Goal: Task Accomplishment & Management: Use online tool/utility

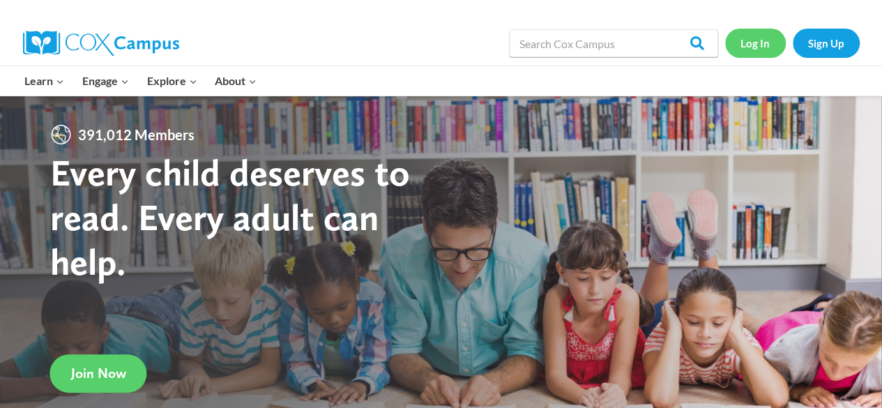
click at [758, 40] on link "Log In" at bounding box center [755, 43] width 61 height 29
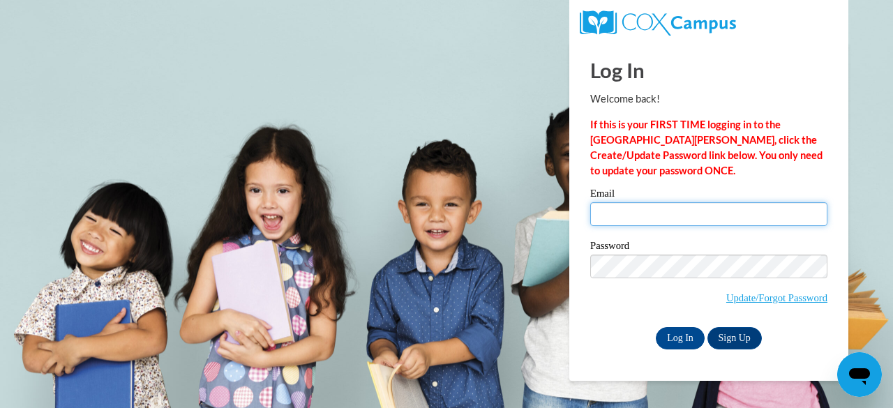
click at [629, 213] on input "Email" at bounding box center [708, 214] width 237 height 24
type input "leandra.alvis@clevelandmetroschools.org"
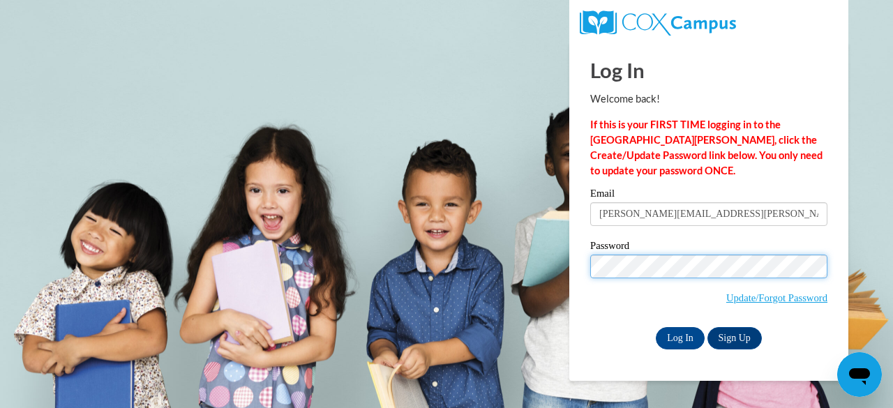
click at [655, 327] on input "Log In" at bounding box center [679, 338] width 49 height 22
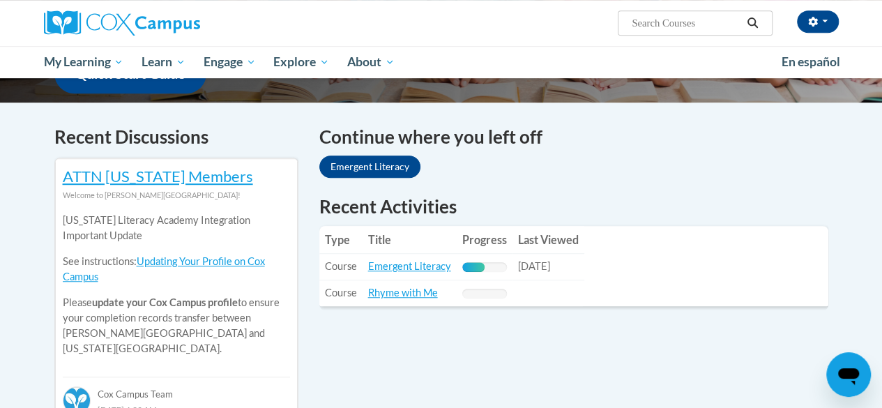
scroll to position [388, 0]
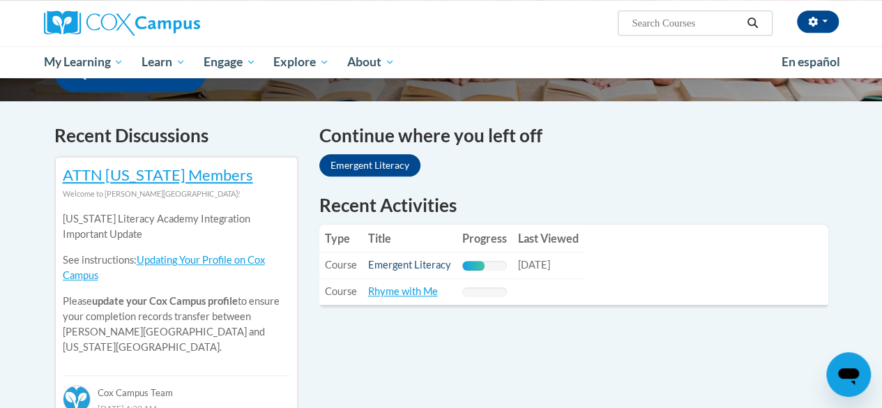
click at [418, 261] on link "Emergent Literacy" at bounding box center [409, 265] width 83 height 12
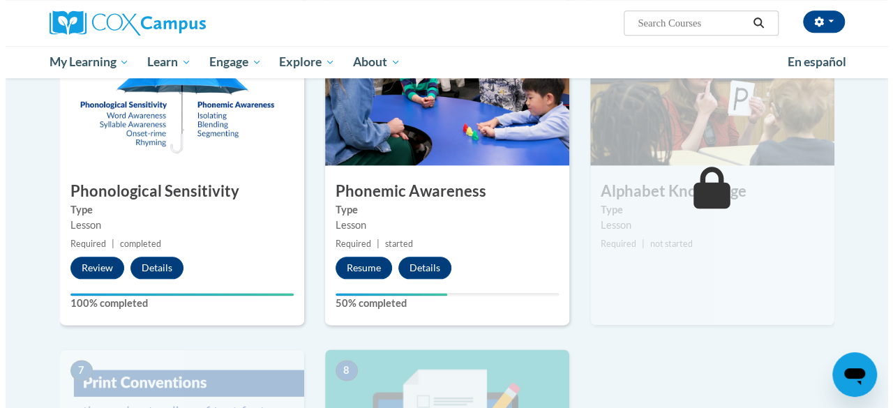
scroll to position [707, 0]
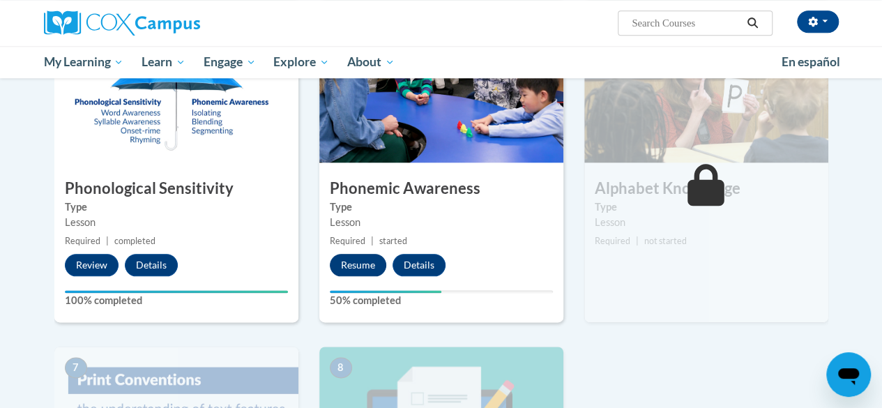
click at [357, 271] on button "Resume" at bounding box center [358, 265] width 56 height 22
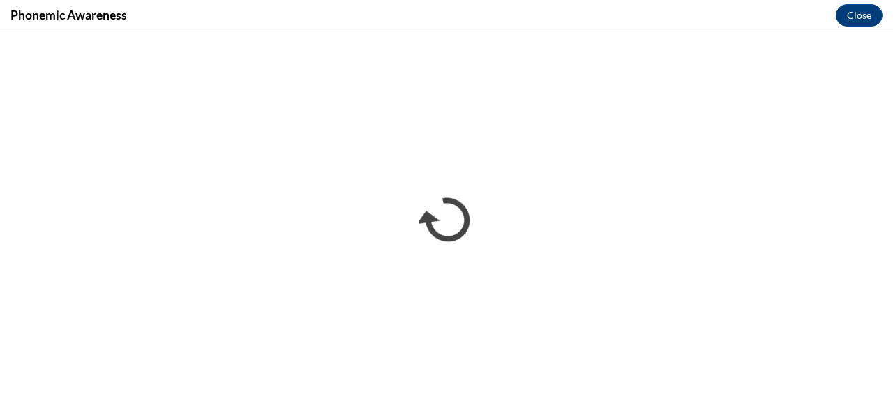
scroll to position [0, 0]
